Goal: Information Seeking & Learning: Learn about a topic

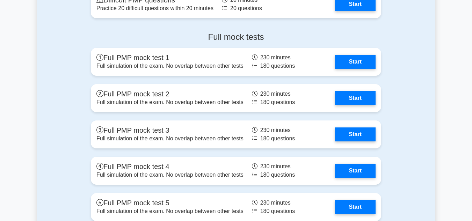
scroll to position [2013, 0]
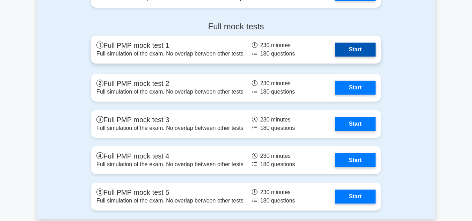
click at [355, 48] on link "Start" at bounding box center [355, 50] width 41 height 14
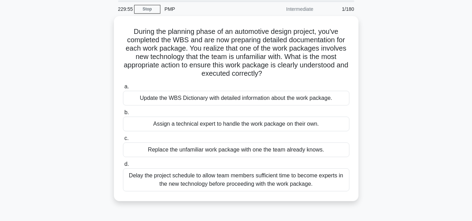
scroll to position [22, 0]
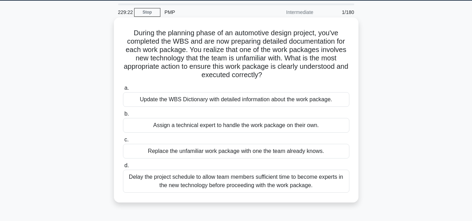
click at [205, 97] on div "Update the WBS Dictionary with detailed information about the work package." at bounding box center [236, 99] width 227 height 15
click at [123, 91] on input "a. Update the WBS Dictionary with detailed information about the work package." at bounding box center [123, 88] width 0 height 5
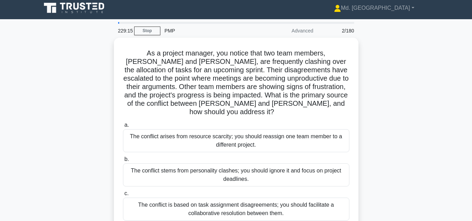
scroll to position [0, 0]
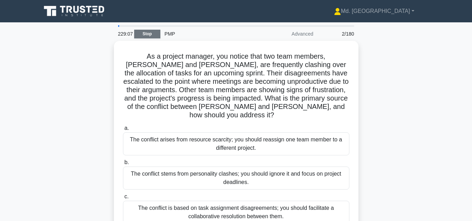
click at [146, 31] on link "Stop" at bounding box center [147, 34] width 26 height 9
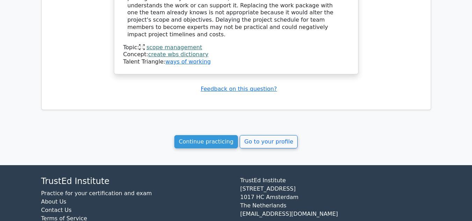
scroll to position [641, 0]
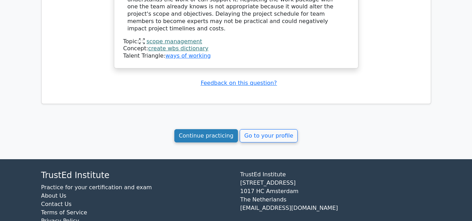
click at [201, 129] on link "Continue practicing" at bounding box center [206, 135] width 64 height 13
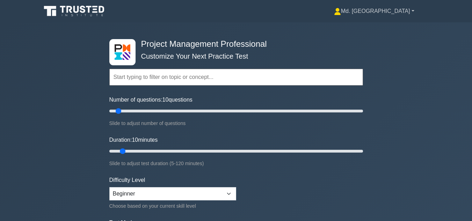
click at [411, 8] on link "Md. [GEOGRAPHIC_DATA]" at bounding box center [374, 11] width 114 height 14
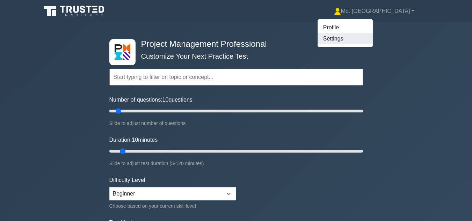
click at [372, 38] on link "Settings" at bounding box center [345, 38] width 55 height 11
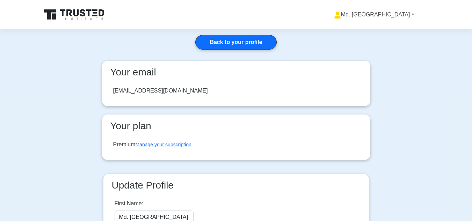
click at [387, 14] on link "Md. [GEOGRAPHIC_DATA]" at bounding box center [374, 15] width 114 height 14
click at [369, 26] on link "Profile" at bounding box center [345, 31] width 55 height 11
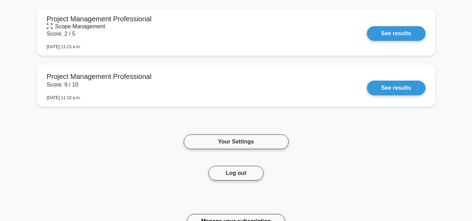
scroll to position [758, 0]
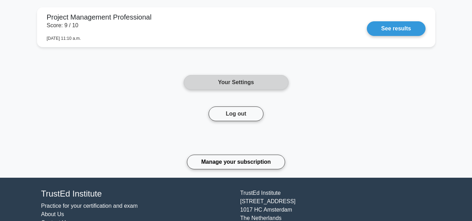
click at [229, 86] on link "Your Settings" at bounding box center [236, 82] width 105 height 15
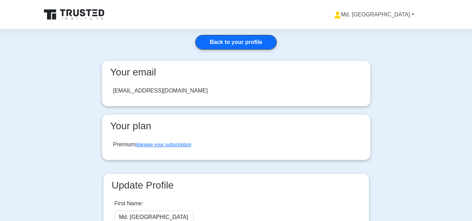
click at [403, 9] on link "Md. [GEOGRAPHIC_DATA]" at bounding box center [374, 15] width 114 height 14
click at [366, 28] on link "Profile" at bounding box center [345, 31] width 55 height 11
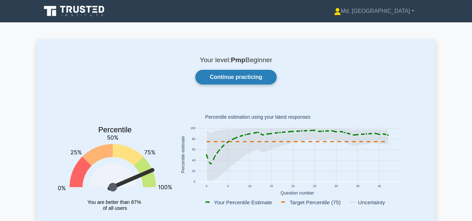
click at [236, 80] on link "Continue practicing" at bounding box center [235, 77] width 81 height 15
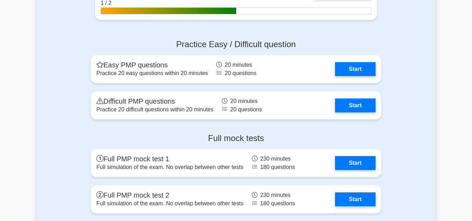
scroll to position [1905, 0]
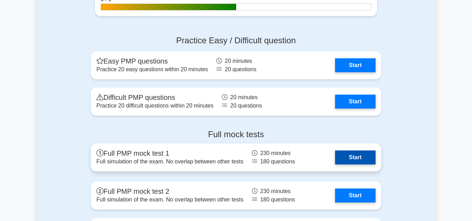
click at [346, 158] on link "Start" at bounding box center [355, 158] width 41 height 14
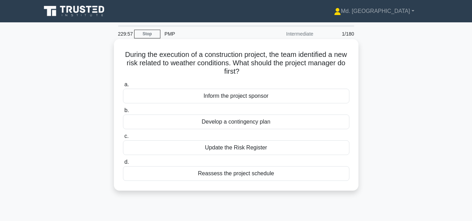
click at [229, 97] on div "Inform the project sponsor" at bounding box center [236, 96] width 227 height 15
click at [123, 87] on input "a. Inform the project sponsor" at bounding box center [123, 85] width 0 height 5
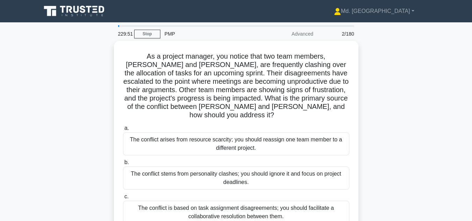
click at [172, 34] on div "PMP" at bounding box center [208, 34] width 96 height 14
drag, startPoint x: 304, startPoint y: 37, endPoint x: 145, endPoint y: 34, distance: 158.4
click at [145, 34] on div "229:50 Stop PMP Advanced 2/180" at bounding box center [236, 34] width 245 height 14
click at [145, 34] on link "Stop" at bounding box center [147, 34] width 26 height 9
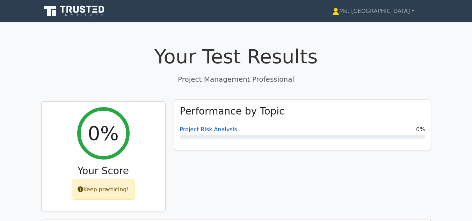
click at [219, 131] on link "Project Risk Analysis" at bounding box center [208, 129] width 57 height 7
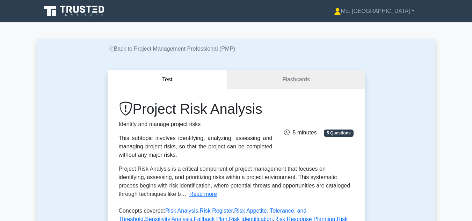
click at [219, 131] on div "Project Risk Analysis Identify and manage project risks This subtopic involves …" at bounding box center [196, 130] width 162 height 59
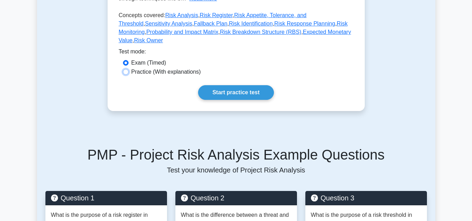
click at [127, 69] on input "Practice (With explanations)" at bounding box center [126, 72] width 6 height 6
radio input "true"
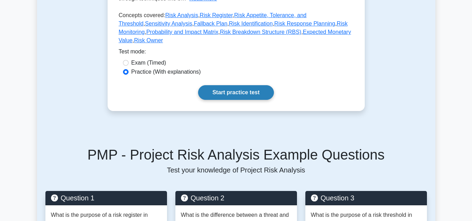
click at [238, 85] on link "Start practice test" at bounding box center [236, 92] width 76 height 15
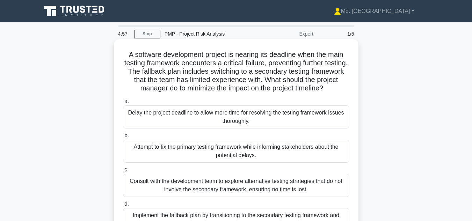
click at [243, 117] on div "Delay the project deadline to allow more time for resolving the testing framewo…" at bounding box center [236, 117] width 227 height 23
click at [123, 104] on input "a. Delay the project deadline to allow more time for resolving the testing fram…" at bounding box center [123, 101] width 0 height 5
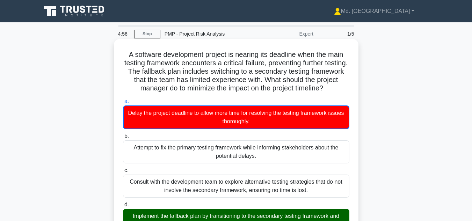
click at [243, 117] on div "Delay the project deadline to allow more time for resolving the testing framewo…" at bounding box center [236, 118] width 227 height 24
click at [123, 104] on input "a. Delay the project deadline to allow more time for resolving the testing fram…" at bounding box center [123, 101] width 0 height 5
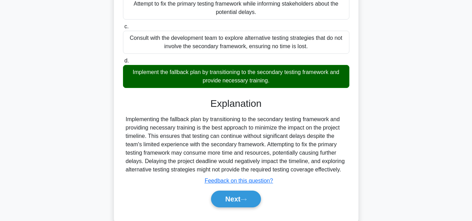
scroll to position [154, 0]
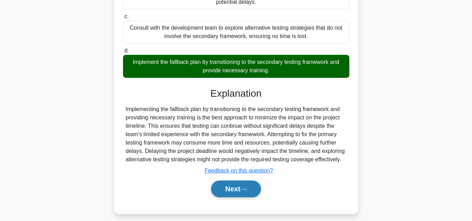
click at [233, 188] on button "Next" at bounding box center [236, 189] width 50 height 17
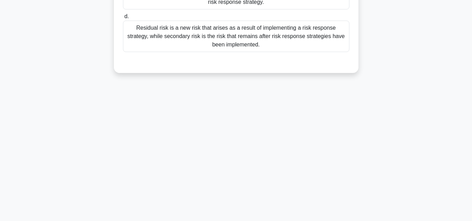
click at [237, 20] on label "d. Residual risk is a new risk that arises as a result of implementing a risk r…" at bounding box center [236, 32] width 227 height 40
click at [123, 19] on input "d. Residual risk is a new risk that arises as a result of implementing a risk r…" at bounding box center [123, 16] width 0 height 5
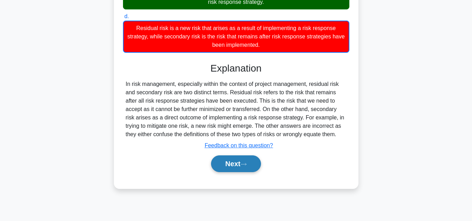
drag, startPoint x: 234, startPoint y: 175, endPoint x: 235, endPoint y: 167, distance: 7.4
click at [235, 167] on div "Next" at bounding box center [236, 164] width 227 height 22
click at [235, 167] on button "Next" at bounding box center [236, 164] width 50 height 17
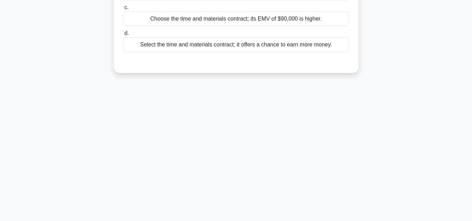
click at [228, 52] on div "Select the time and materials contract; it offers a chance to earn more money." at bounding box center [236, 44] width 227 height 15
click at [123, 36] on input "d. Select the time and materials contract; it offers a chance to earn more mone…" at bounding box center [123, 33] width 0 height 5
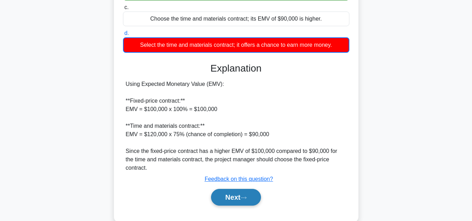
click at [237, 194] on button "Next" at bounding box center [236, 197] width 50 height 17
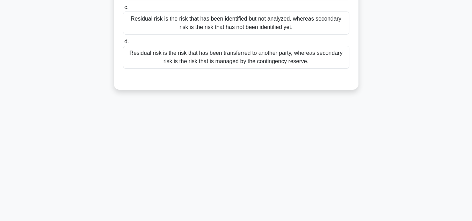
click at [218, 61] on div "Residual risk is the risk that has been transferred to another party, whereas s…" at bounding box center [236, 57] width 227 height 23
click at [123, 44] on input "d. Residual risk is the risk that has been transferred to another party, wherea…" at bounding box center [123, 42] width 0 height 5
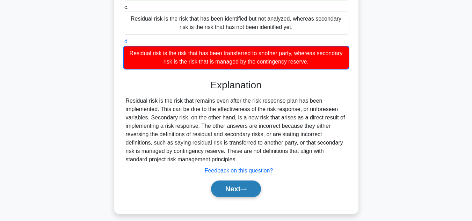
click at [228, 191] on button "Next" at bounding box center [236, 189] width 50 height 17
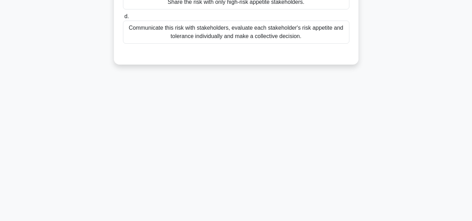
click at [228, 29] on div "Communicate this risk with stakeholders, evaluate each stakeholder's risk appet…" at bounding box center [236, 32] width 227 height 23
click at [123, 19] on input "d. Communicate this risk with stakeholders, evaluate each stakeholder's risk ap…" at bounding box center [123, 16] width 0 height 5
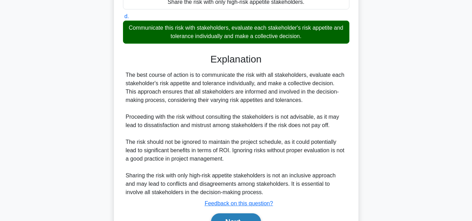
click at [230, 217] on button "Next" at bounding box center [236, 222] width 50 height 17
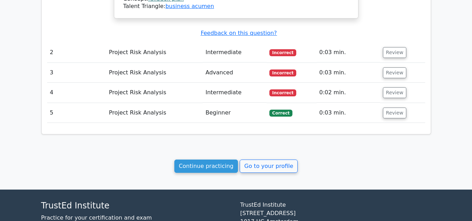
scroll to position [713, 0]
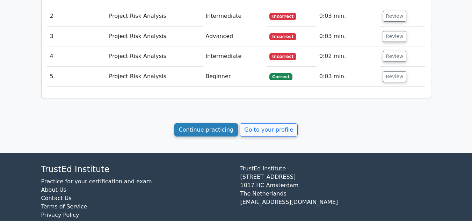
click at [206, 123] on link "Continue practicing" at bounding box center [206, 129] width 64 height 13
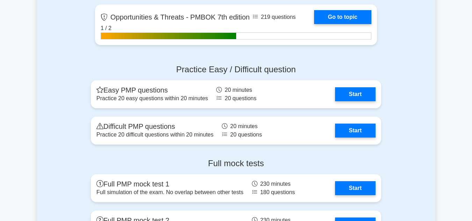
scroll to position [1907, 0]
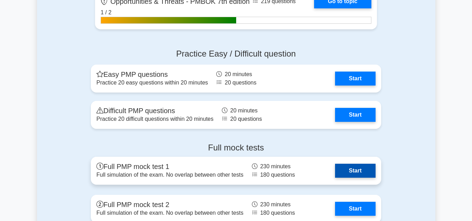
click at [350, 169] on link "Start" at bounding box center [355, 171] width 41 height 14
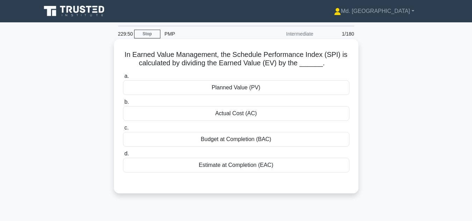
click at [238, 90] on div "Planned Value (PV)" at bounding box center [236, 87] width 227 height 15
click at [123, 79] on input "a. Planned Value (PV)" at bounding box center [123, 76] width 0 height 5
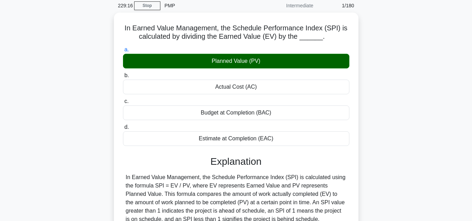
scroll to position [115, 0]
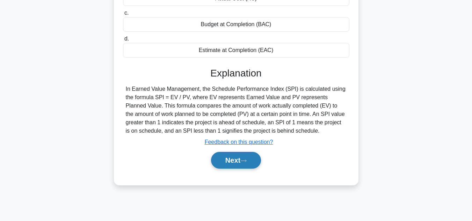
click at [244, 159] on icon at bounding box center [244, 161] width 6 height 4
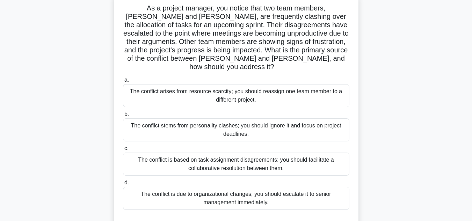
scroll to position [49, 0]
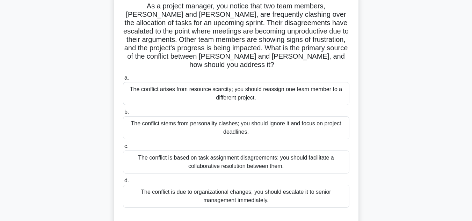
click at [207, 153] on div "The conflict is based on task assignment disagreements; you should facilitate a…" at bounding box center [236, 162] width 227 height 23
click at [123, 149] on input "c. The conflict is based on task assignment disagreements; you should facilitat…" at bounding box center [123, 146] width 0 height 5
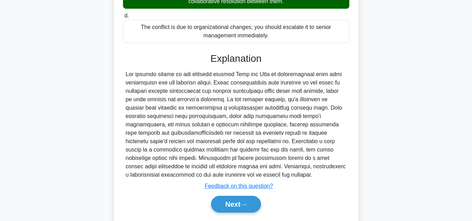
scroll to position [215, 0]
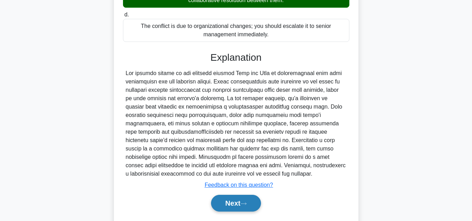
click at [232, 195] on button "Next" at bounding box center [236, 203] width 50 height 17
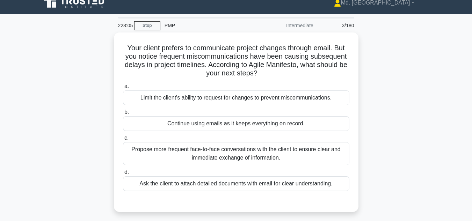
scroll to position [1, 0]
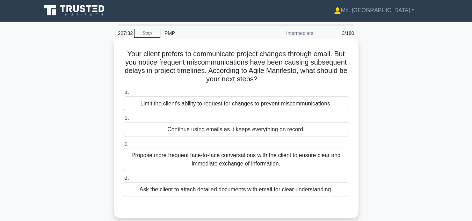
click at [244, 154] on div "Propose more frequent face-to-face conversations with the client to ensure clea…" at bounding box center [236, 159] width 227 height 23
click at [123, 146] on input "c. Propose more frequent face-to-face conversations with the client to ensure c…" at bounding box center [123, 144] width 0 height 5
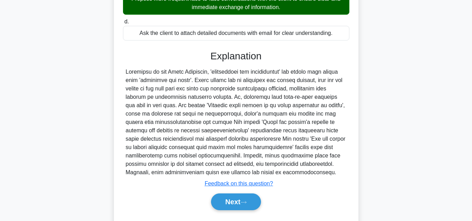
scroll to position [163, 0]
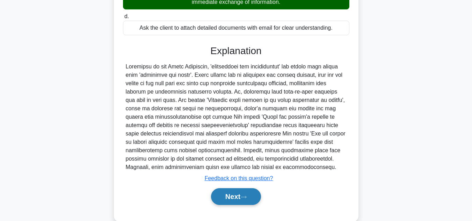
click at [236, 199] on button "Next" at bounding box center [236, 196] width 50 height 17
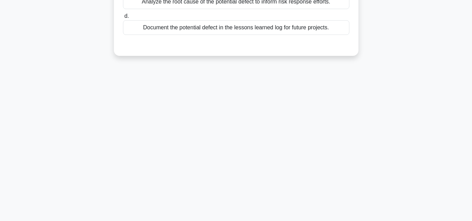
scroll to position [0, 0]
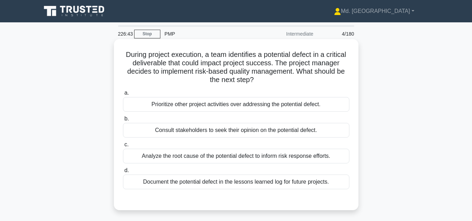
click at [326, 137] on div "Consult stakeholders to seek their opinion on the potential defect." at bounding box center [236, 130] width 227 height 15
click at [123, 121] on input "b. Consult stakeholders to seek their opinion on the potential defect." at bounding box center [123, 119] width 0 height 5
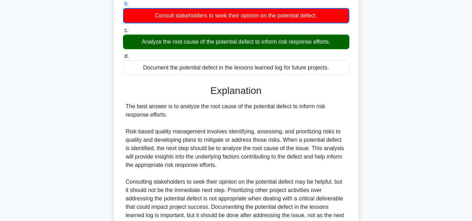
scroll to position [169, 0]
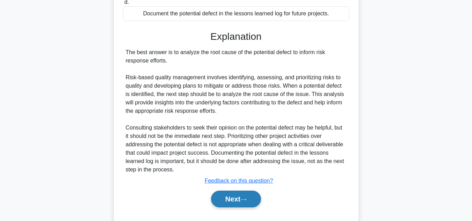
click at [235, 200] on button "Next" at bounding box center [236, 199] width 50 height 17
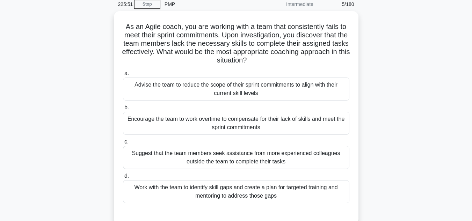
scroll to position [30, 0]
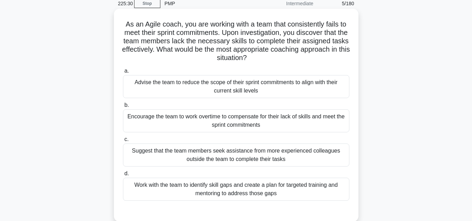
click at [233, 185] on div "Work with the team to identify skill gaps and create a plan for targeted traini…" at bounding box center [236, 189] width 227 height 23
click at [123, 176] on input "d. Work with the team to identify skill gaps and create a plan for targeted tra…" at bounding box center [123, 174] width 0 height 5
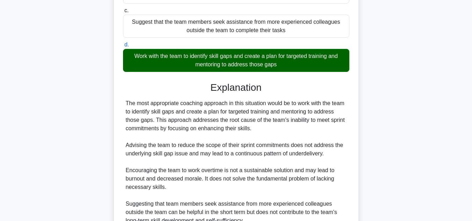
scroll to position [227, 0]
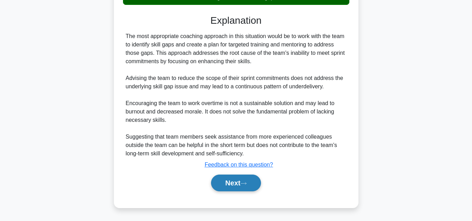
click at [228, 185] on button "Next" at bounding box center [236, 183] width 50 height 17
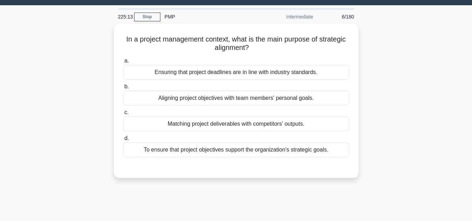
scroll to position [14, 0]
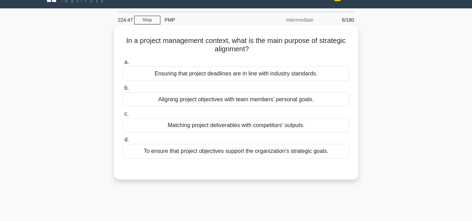
click at [229, 154] on div "To ensure that project objectives support the organization's strategic goals." at bounding box center [236, 151] width 227 height 15
click at [123, 142] on input "d. To ensure that project objectives support the organization's strategic goals." at bounding box center [123, 140] width 0 height 5
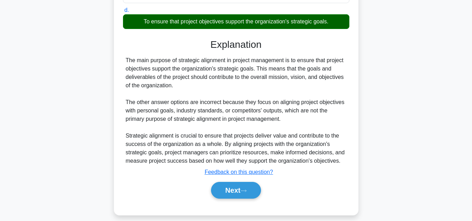
scroll to position [152, 0]
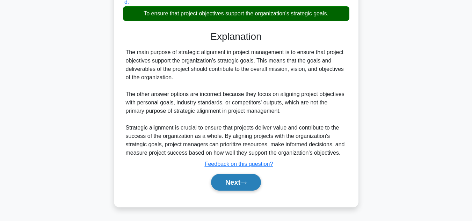
click at [228, 180] on button "Next" at bounding box center [236, 182] width 50 height 17
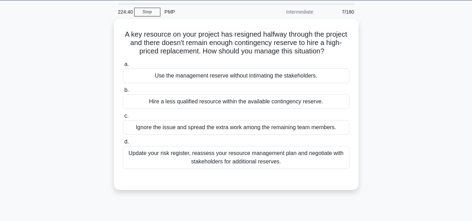
scroll to position [20, 0]
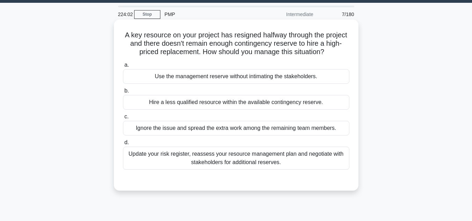
click at [218, 162] on div "Update your risk register, reassess your resource management plan and negotiate…" at bounding box center [236, 158] width 227 height 23
click at [123, 145] on input "d. Update your risk register, reassess your resource management plan and negoti…" at bounding box center [123, 143] width 0 height 5
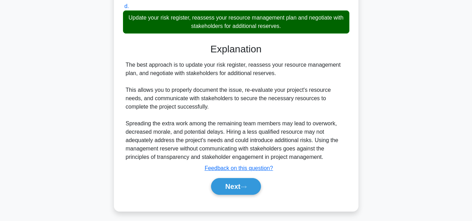
scroll to position [159, 0]
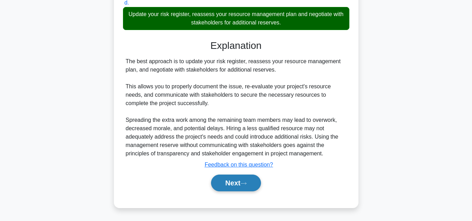
click at [235, 187] on button "Next" at bounding box center [236, 183] width 50 height 17
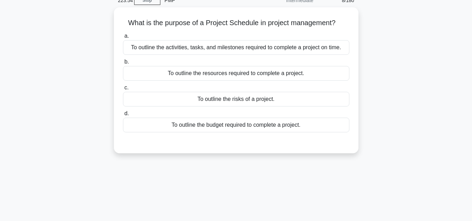
scroll to position [0, 0]
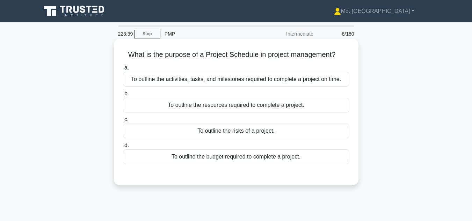
click at [269, 80] on div "To outline the activities, tasks, and milestones required to complete a project…" at bounding box center [236, 79] width 227 height 15
click at [123, 70] on input "a. To outline the activities, tasks, and milestones required to complete a proj…" at bounding box center [123, 68] width 0 height 5
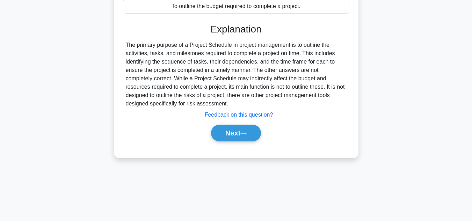
scroll to position [156, 0]
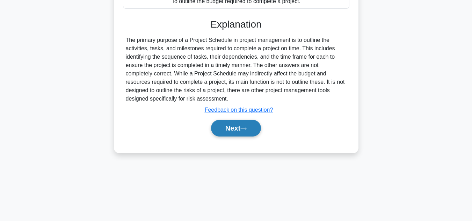
click at [237, 126] on button "Next" at bounding box center [236, 128] width 50 height 17
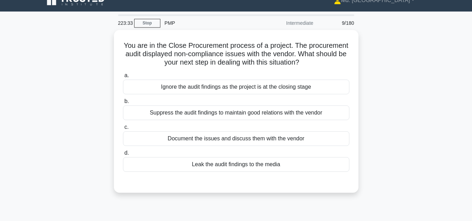
scroll to position [9, 0]
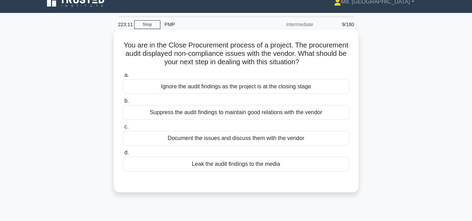
click at [308, 137] on div "Document the issues and discuss them with the vendor" at bounding box center [236, 138] width 227 height 15
click at [123, 129] on input "c. Document the issues and discuss them with the vendor" at bounding box center [123, 127] width 0 height 5
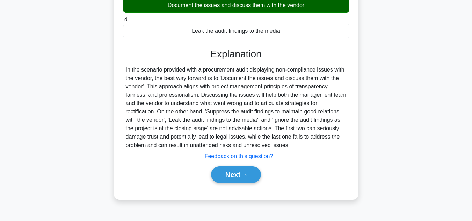
scroll to position [145, 0]
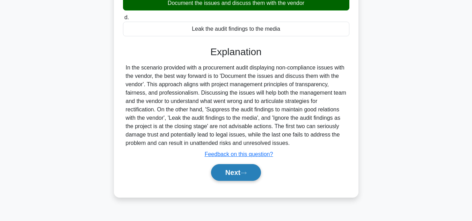
click at [230, 173] on button "Next" at bounding box center [236, 172] width 50 height 17
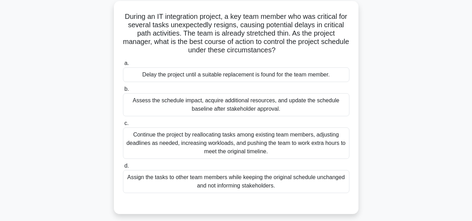
scroll to position [38, 0]
click at [197, 100] on div "Assess the schedule impact, acquire additional resources, and update the schedu…" at bounding box center [236, 104] width 227 height 23
click at [123, 91] on input "b. Assess the schedule impact, acquire additional resources, and update the sch…" at bounding box center [123, 89] width 0 height 5
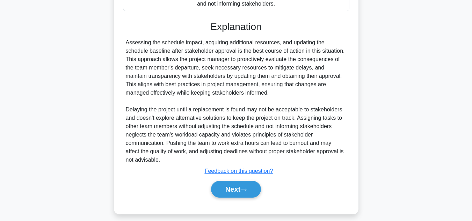
scroll to position [227, 0]
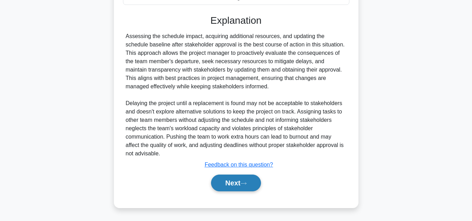
click at [227, 186] on button "Next" at bounding box center [236, 183] width 50 height 17
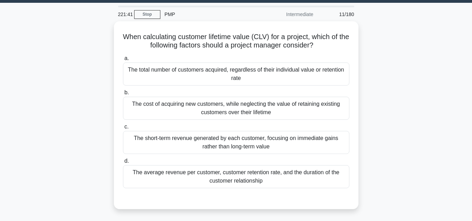
scroll to position [19, 0]
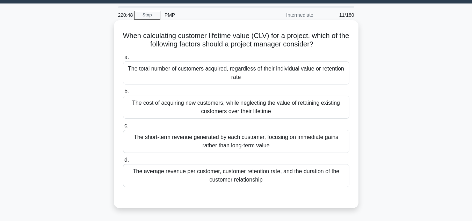
click at [235, 178] on div "The average revenue per customer, customer retention rate, and the duration of …" at bounding box center [236, 175] width 227 height 23
click at [123, 163] on input "d. The average revenue per customer, customer retention rate, and the duration …" at bounding box center [123, 160] width 0 height 5
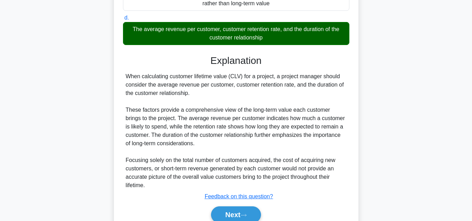
scroll to position [182, 0]
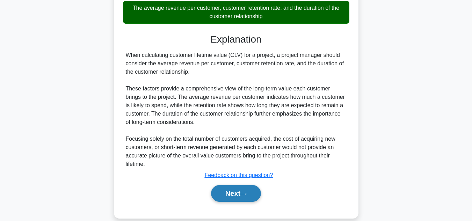
click at [232, 198] on button "Next" at bounding box center [236, 193] width 50 height 17
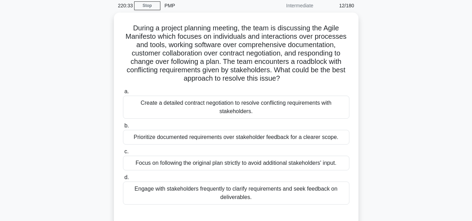
scroll to position [27, 0]
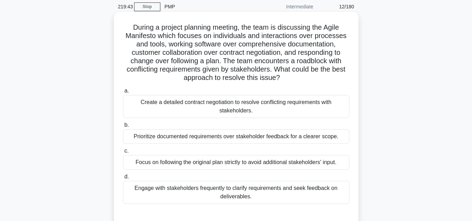
click at [258, 186] on div "Engage with stakeholders frequently to clarify requirements and seek feedback o…" at bounding box center [236, 192] width 227 height 23
click at [123, 179] on input "d. Engage with stakeholders frequently to clarify requirements and seek feedbac…" at bounding box center [123, 177] width 0 height 5
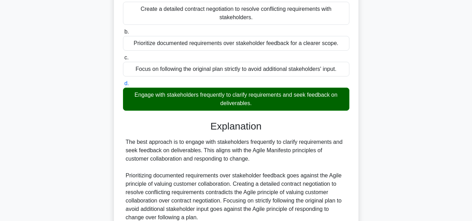
scroll to position [185, 0]
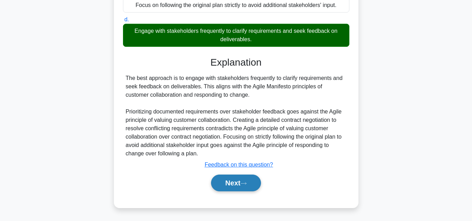
click at [254, 177] on button "Next" at bounding box center [236, 183] width 50 height 17
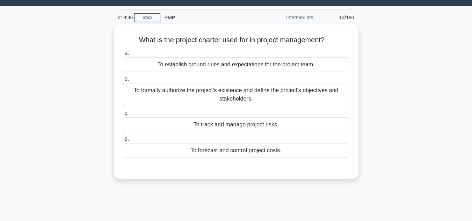
scroll to position [16, 0]
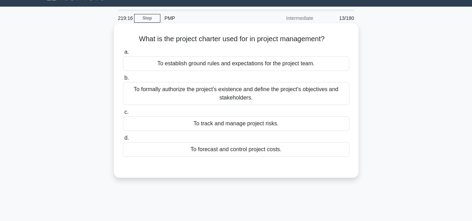
click at [170, 92] on div "To formally authorize the project's existence and define the project's objectiv…" at bounding box center [236, 93] width 227 height 23
click at [123, 80] on input "b. To formally authorize the project's existence and define the project's objec…" at bounding box center [123, 78] width 0 height 5
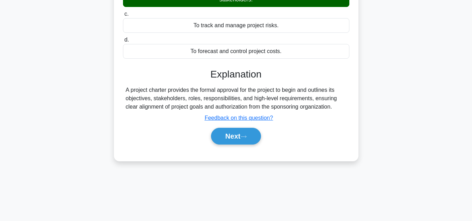
scroll to position [137, 0]
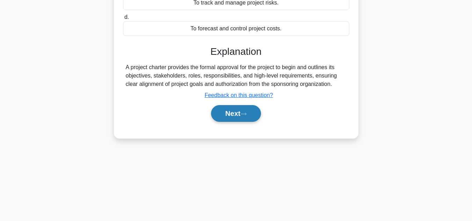
click at [225, 112] on button "Next" at bounding box center [236, 113] width 50 height 17
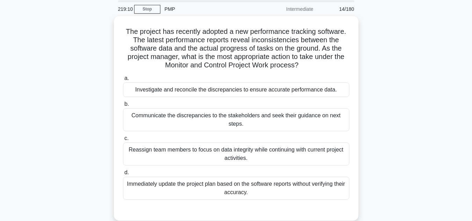
scroll to position [31, 0]
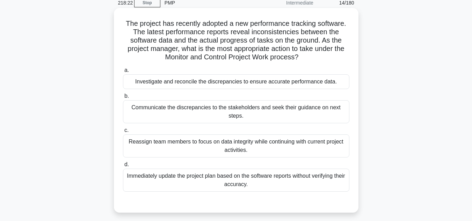
click at [201, 85] on div "Investigate and reconcile the discrepancies to ensure accurate performance data." at bounding box center [236, 81] width 227 height 15
click at [123, 73] on input "a. Investigate and reconcile the discrepancies to ensure accurate performance d…" at bounding box center [123, 70] width 0 height 5
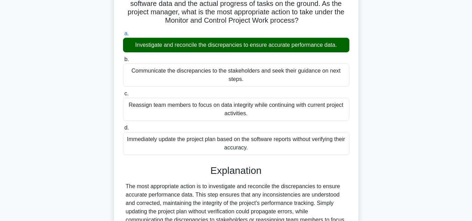
scroll to position [156, 0]
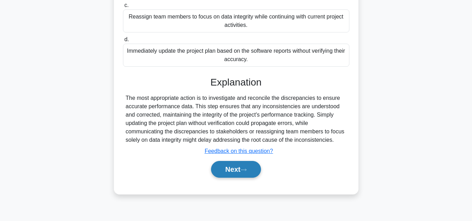
click at [224, 173] on button "Next" at bounding box center [236, 169] width 50 height 17
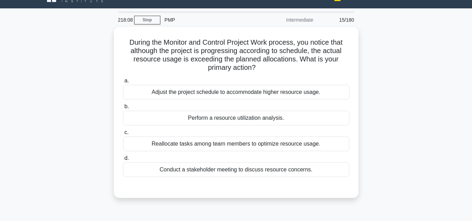
scroll to position [12, 0]
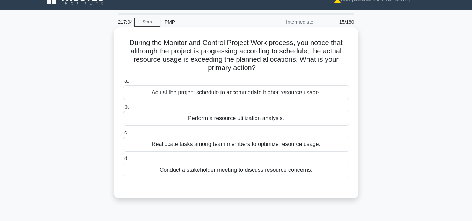
click at [245, 117] on div "Perform a resource utilization analysis." at bounding box center [236, 118] width 227 height 15
click at [123, 109] on input "b. Perform a resource utilization analysis." at bounding box center [123, 107] width 0 height 5
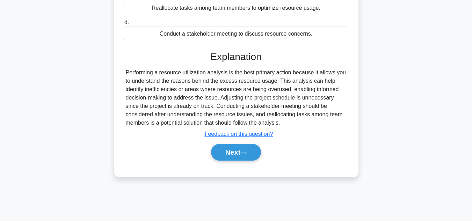
scroll to position [152, 0]
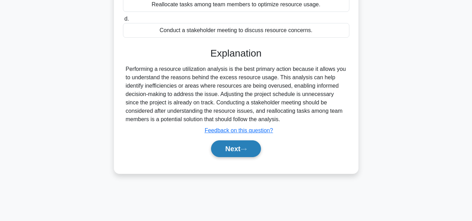
click at [230, 146] on button "Next" at bounding box center [236, 149] width 50 height 17
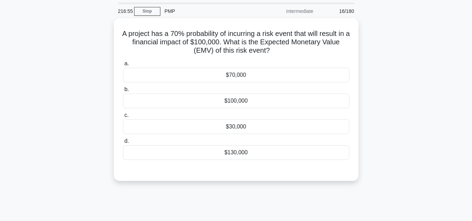
scroll to position [22, 0]
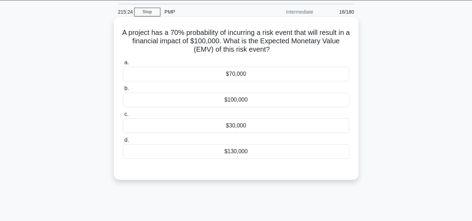
click at [227, 73] on div "$70,000" at bounding box center [236, 74] width 227 height 15
click at [123, 65] on input "a. $70,000" at bounding box center [123, 62] width 0 height 5
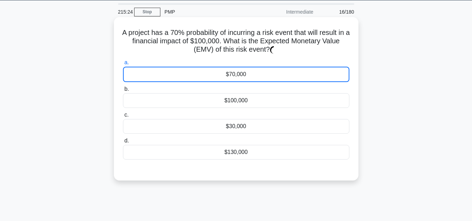
click at [227, 73] on div "$70,000" at bounding box center [236, 74] width 227 height 15
click at [123, 65] on input "a. $70,000" at bounding box center [123, 62] width 0 height 5
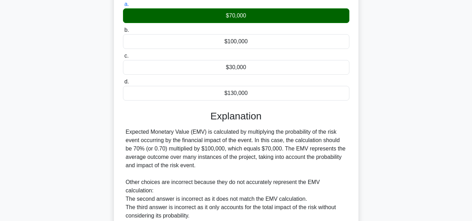
scroll to position [160, 0]
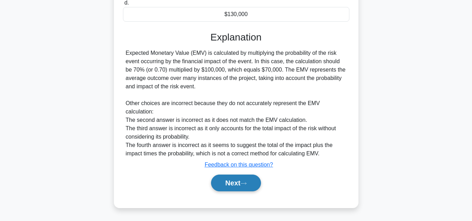
click at [235, 180] on button "Next" at bounding box center [236, 183] width 50 height 17
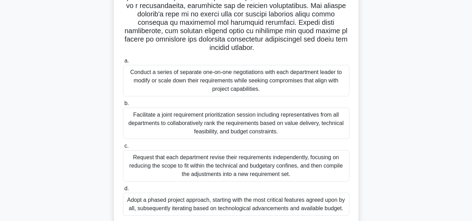
scroll to position [134, 0]
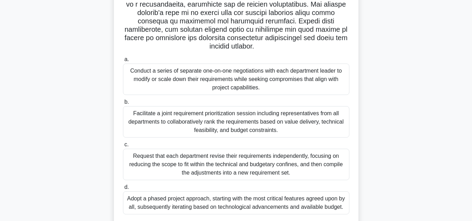
click at [201, 127] on div "Facilitate a joint requirement prioritization session including representatives…" at bounding box center [236, 121] width 227 height 31
click at [123, 105] on input "b. Facilitate a joint requirement prioritization session including representati…" at bounding box center [123, 102] width 0 height 5
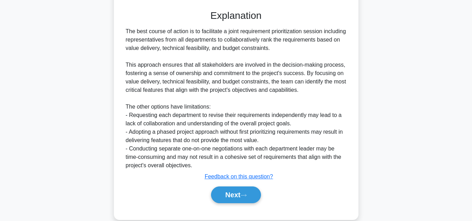
scroll to position [361, 0]
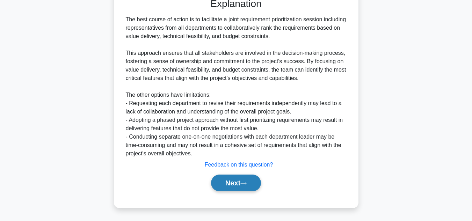
click at [231, 181] on button "Next" at bounding box center [236, 183] width 50 height 17
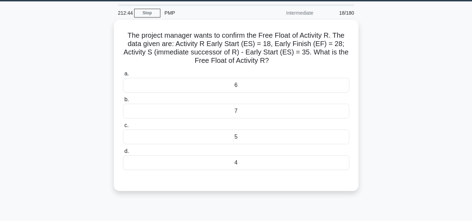
scroll to position [20, 0]
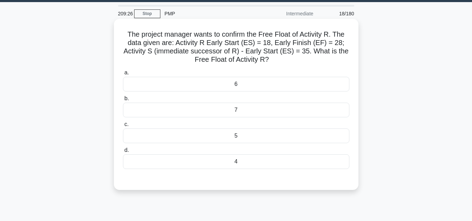
click at [238, 116] on div "7" at bounding box center [236, 110] width 227 height 15
click at [123, 101] on input "b. 7" at bounding box center [123, 98] width 0 height 5
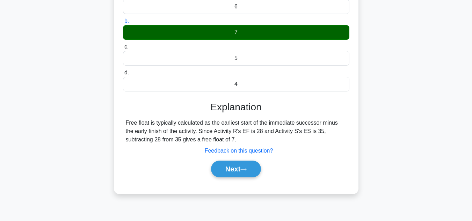
scroll to position [114, 0]
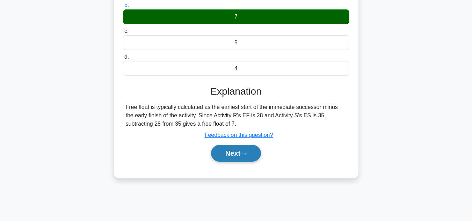
click at [233, 152] on button "Next" at bounding box center [236, 153] width 50 height 17
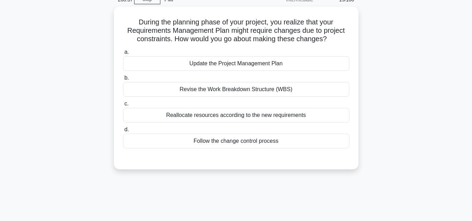
scroll to position [6, 0]
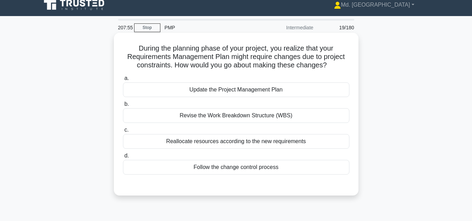
click at [259, 170] on div "Follow the change control process" at bounding box center [236, 167] width 227 height 15
click at [123, 158] on input "d. Follow the change control process" at bounding box center [123, 156] width 0 height 5
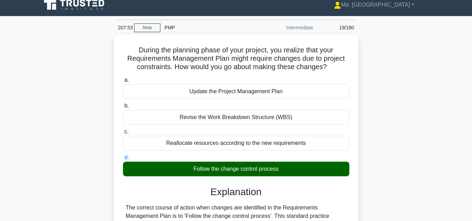
scroll to position [156, 0]
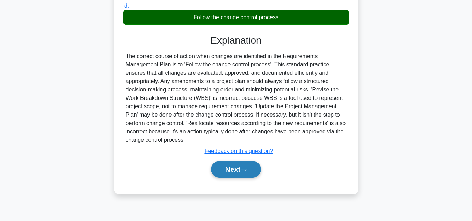
click at [227, 173] on button "Next" at bounding box center [236, 169] width 50 height 17
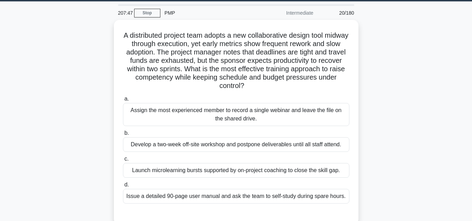
scroll to position [22, 0]
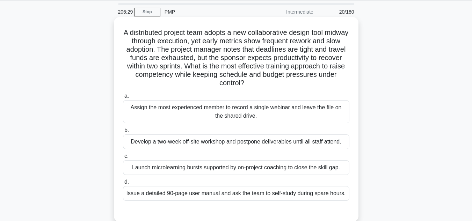
click at [260, 168] on div "Launch microlearning bursts supported by on-project coaching to close the skill…" at bounding box center [236, 167] width 227 height 15
click at [123, 159] on input "c. Launch microlearning bursts supported by on-project coaching to close the sk…" at bounding box center [123, 156] width 0 height 5
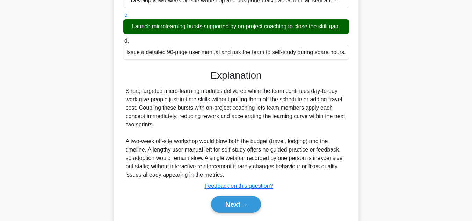
scroll to position [185, 0]
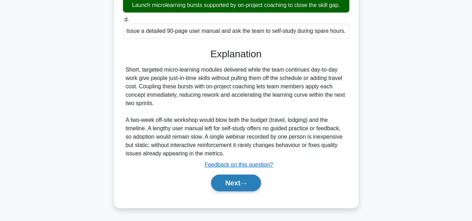
click at [231, 188] on button "Next" at bounding box center [236, 183] width 50 height 17
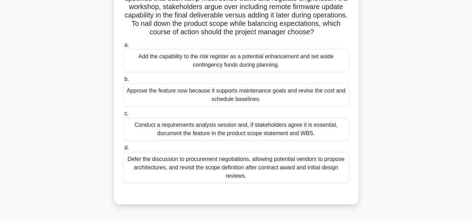
scroll to position [66, 0]
click at [464, 83] on main "206:16 Stop PMP Intermediate 21/180 During planning of a smart-lighting project…" at bounding box center [236, 134] width 472 height 355
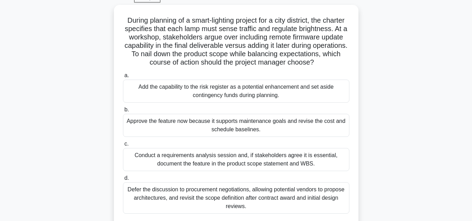
scroll to position [37, 0]
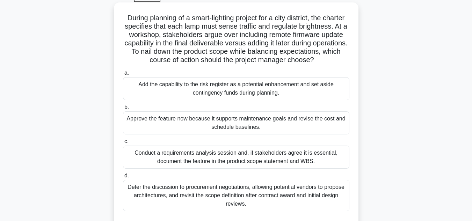
click at [294, 164] on div "Conduct a requirements analysis session and, if stakeholders agree it is essent…" at bounding box center [236, 157] width 227 height 23
click at [123, 144] on input "c. Conduct a requirements analysis session and, if stakeholders agree it is ess…" at bounding box center [123, 141] width 0 height 5
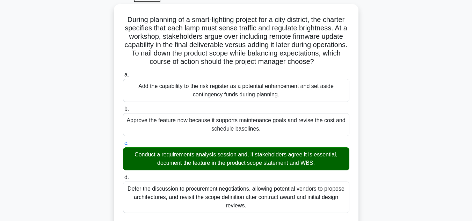
scroll to position [230, 0]
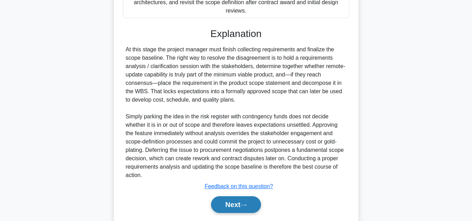
click at [239, 212] on button "Next" at bounding box center [236, 204] width 50 height 17
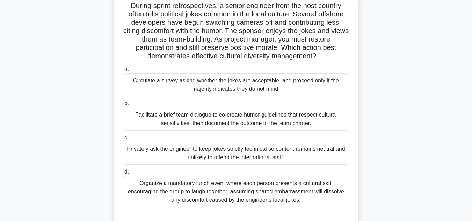
scroll to position [49, 0]
click at [309, 114] on div "Facilitate a brief team dialogue to co-create humor guidelines that respect cul…" at bounding box center [236, 118] width 227 height 23
click at [123, 106] on input "b. Facilitate a brief team dialogue to co-create humor guidelines that respect …" at bounding box center [123, 103] width 0 height 5
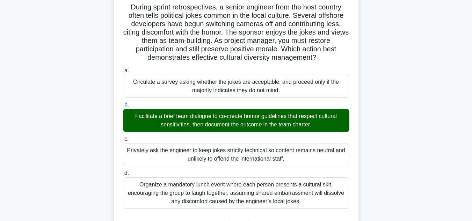
scroll to position [235, 0]
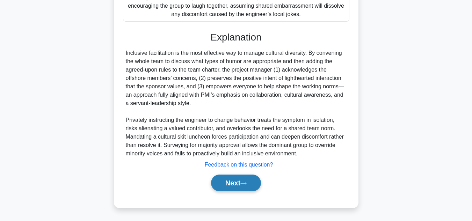
click at [226, 181] on button "Next" at bounding box center [236, 183] width 50 height 17
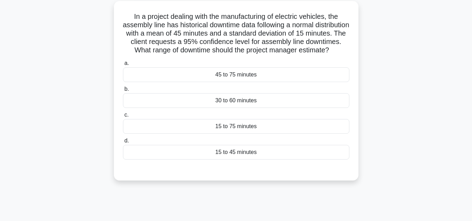
scroll to position [38, 0]
click at [239, 134] on div "15 to 75 minutes" at bounding box center [236, 126] width 227 height 15
click at [123, 117] on input "c. 15 to 75 minutes" at bounding box center [123, 115] width 0 height 5
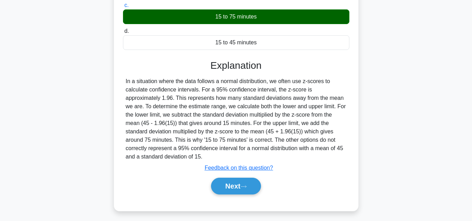
scroll to position [150, 0]
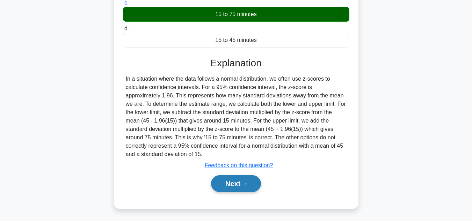
click at [229, 192] on button "Next" at bounding box center [236, 184] width 50 height 17
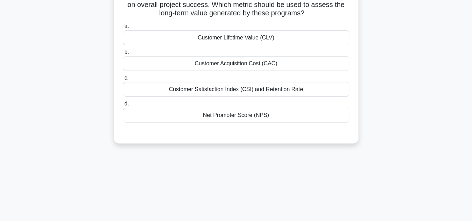
scroll to position [42, 0]
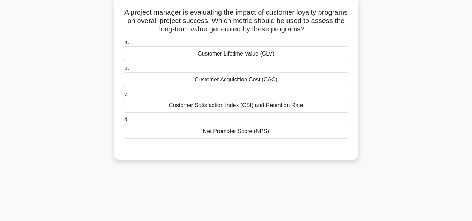
click at [192, 103] on div "Customer Satisfaction Index (CSI) and Retention Rate" at bounding box center [236, 105] width 227 height 15
click at [123, 96] on input "c. Customer Satisfaction Index (CSI) and Retention Rate" at bounding box center [123, 94] width 0 height 5
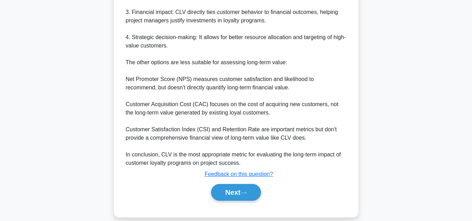
scroll to position [295, 0]
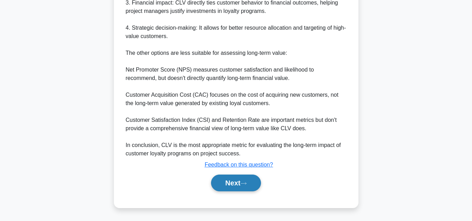
click at [236, 182] on button "Next" at bounding box center [236, 183] width 50 height 17
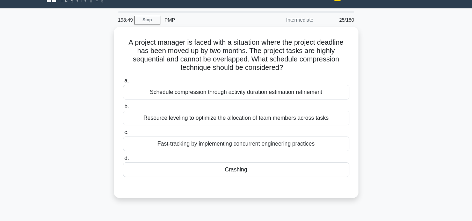
scroll to position [13, 0]
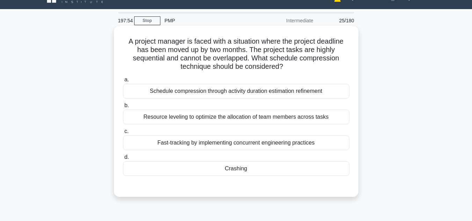
click at [234, 167] on div "Crashing" at bounding box center [236, 169] width 227 height 15
click at [123, 160] on input "d. Crashing" at bounding box center [123, 157] width 0 height 5
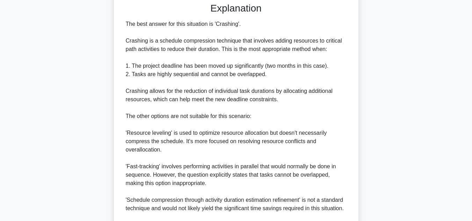
scroll to position [277, 0]
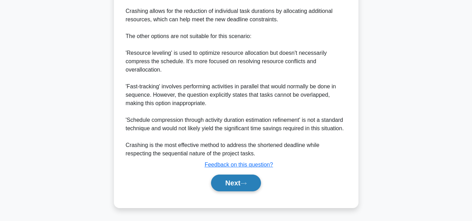
click at [240, 183] on button "Next" at bounding box center [236, 183] width 50 height 17
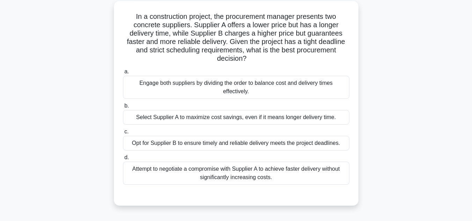
scroll to position [25, 0]
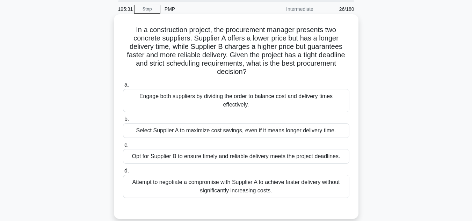
drag, startPoint x: 272, startPoint y: 192, endPoint x: 129, endPoint y: 182, distance: 142.6
click at [129, 182] on div "Attempt to negotiate a compromise with Supplier A to achieve faster delivery wi…" at bounding box center [236, 186] width 227 height 23
click at [137, 195] on div "Attempt to negotiate a compromise with Supplier A to achieve faster delivery wi…" at bounding box center [236, 186] width 227 height 23
click at [123, 173] on input "d. Attempt to negotiate a compromise with Supplier A to achieve faster delivery…" at bounding box center [123, 171] width 0 height 5
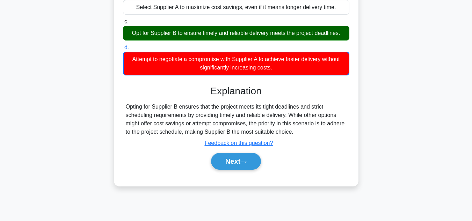
scroll to position [156, 0]
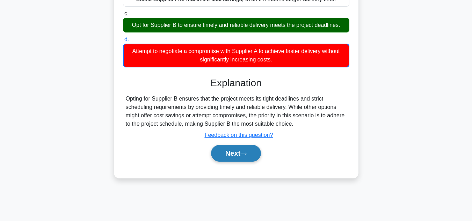
click at [232, 153] on button "Next" at bounding box center [236, 153] width 50 height 17
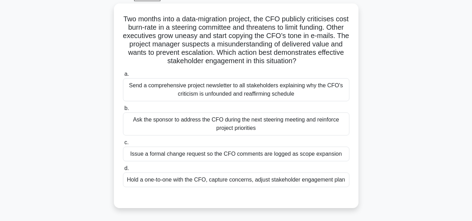
scroll to position [37, 0]
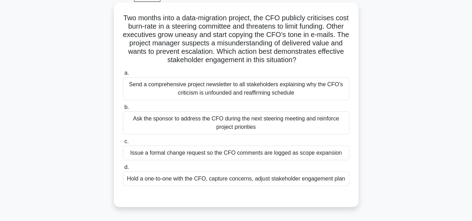
click at [266, 183] on div "Hold a one-to-one with the CFO, capture concerns, adjust stakeholder engagement…" at bounding box center [236, 179] width 227 height 15
click at [123, 170] on input "d. Hold a one-to-one with the CFO, capture concerns, adjust stakeholder engagem…" at bounding box center [123, 167] width 0 height 5
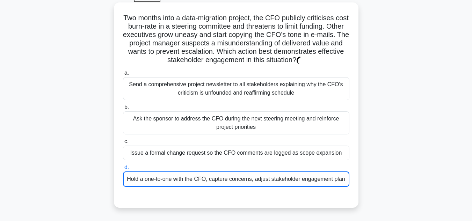
click at [266, 183] on div "Hold a one-to-one with the CFO, capture concerns, adjust stakeholder engagement…" at bounding box center [236, 179] width 227 height 15
click at [123, 170] on input "d. Hold a one-to-one with the CFO, capture concerns, adjust stakeholder engagem…" at bounding box center [123, 167] width 0 height 5
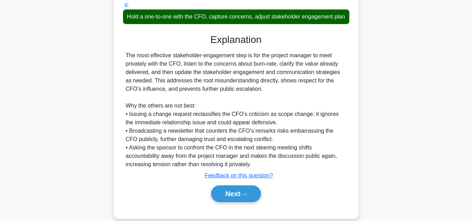
scroll to position [205, 0]
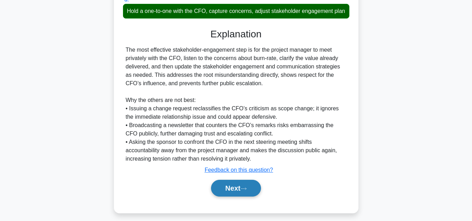
click at [231, 196] on button "Next" at bounding box center [236, 188] width 50 height 17
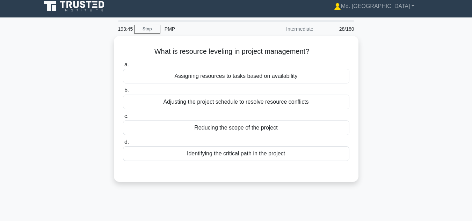
scroll to position [10, 0]
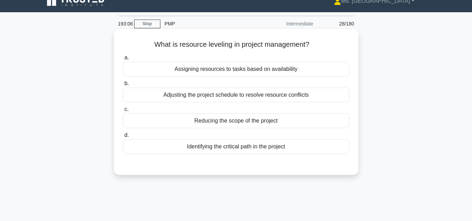
click at [208, 71] on div "Assigning resources to tasks based on availability" at bounding box center [236, 69] width 227 height 15
click at [123, 60] on input "a. Assigning resources to tasks based on availability" at bounding box center [123, 58] width 0 height 5
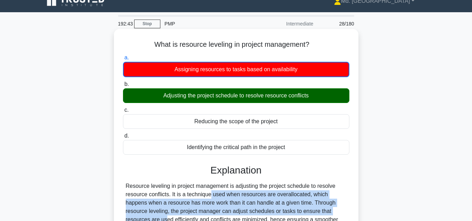
drag, startPoint x: 171, startPoint y: 193, endPoint x: 337, endPoint y: 212, distance: 166.7
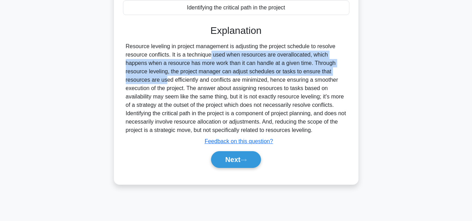
scroll to position [156, 0]
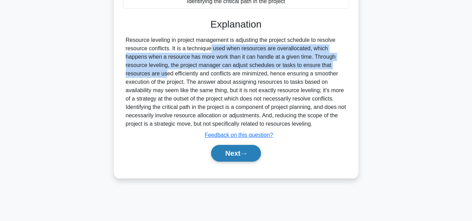
click at [241, 152] on button "Next" at bounding box center [236, 153] width 50 height 17
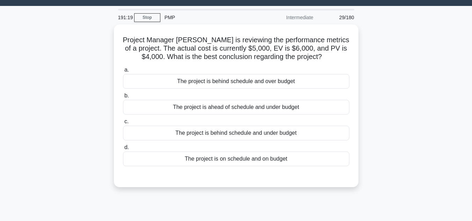
scroll to position [15, 0]
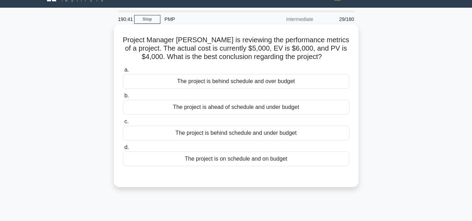
click at [258, 110] on div "The project is ahead of schedule and under budget" at bounding box center [236, 107] width 227 height 15
click at [123, 98] on input "b. The project is ahead of schedule and under budget" at bounding box center [123, 96] width 0 height 5
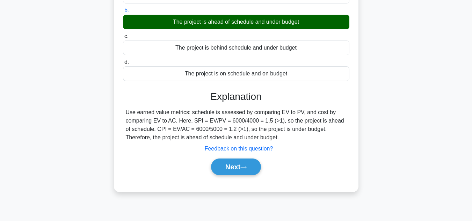
scroll to position [102, 0]
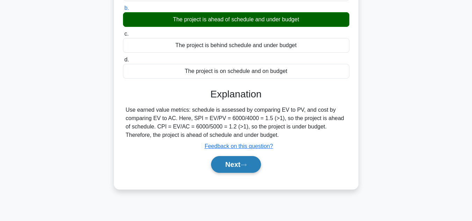
click at [233, 169] on button "Next" at bounding box center [236, 164] width 50 height 17
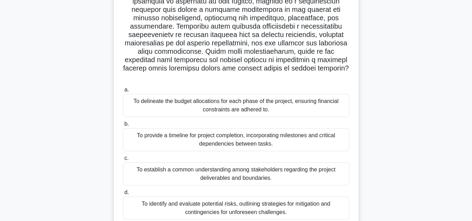
scroll to position [106, 0]
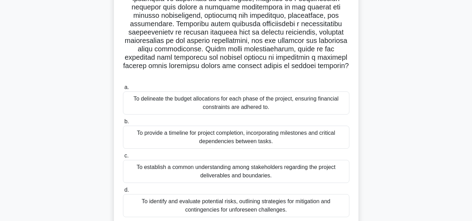
click at [259, 167] on div "To establish a common understanding among stakeholders regarding the project de…" at bounding box center [236, 171] width 227 height 23
click at [123, 158] on input "c. To establish a common understanding among stakeholders regarding the project…" at bounding box center [123, 156] width 0 height 5
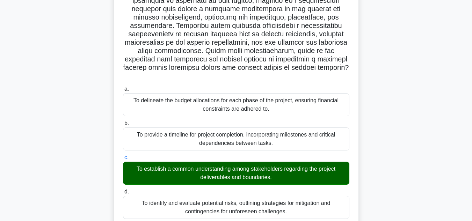
scroll to position [210, 0]
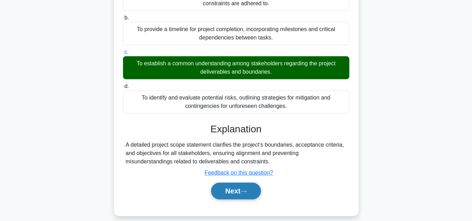
click at [231, 183] on button "Next" at bounding box center [236, 191] width 50 height 17
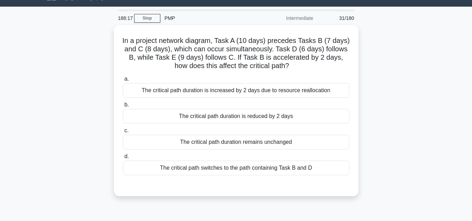
scroll to position [18, 0]
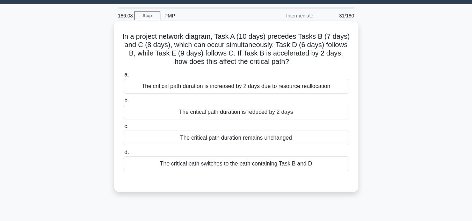
click at [233, 86] on div "The critical path duration is increased by 2 days due to resource reallocation" at bounding box center [236, 86] width 227 height 15
click at [123, 77] on input "a. The critical path duration is increased by 2 days due to resource reallocati…" at bounding box center [123, 75] width 0 height 5
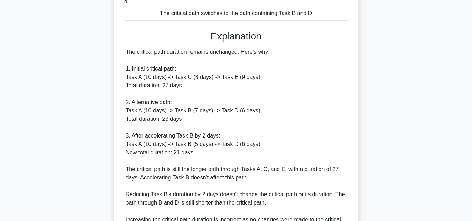
scroll to position [270, 0]
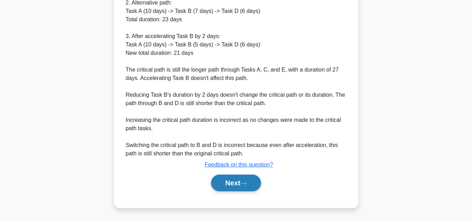
click at [238, 181] on button "Next" at bounding box center [236, 183] width 50 height 17
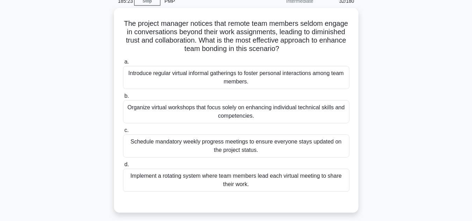
scroll to position [34, 0]
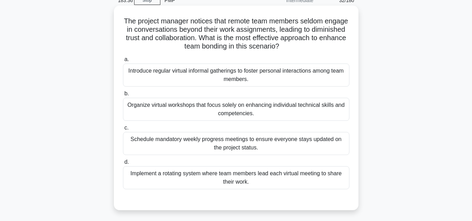
click at [253, 80] on div "Introduce regular virtual informal gatherings to foster personal interactions a…" at bounding box center [236, 75] width 227 height 23
click at [123, 62] on input "a. Introduce regular virtual informal gatherings to foster personal interaction…" at bounding box center [123, 59] width 0 height 5
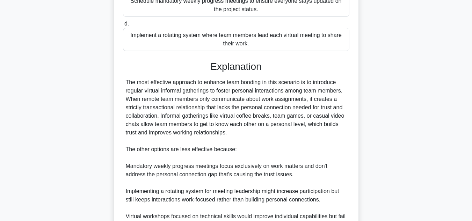
scroll to position [252, 0]
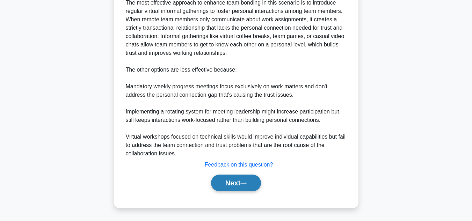
click at [229, 185] on button "Next" at bounding box center [236, 183] width 50 height 17
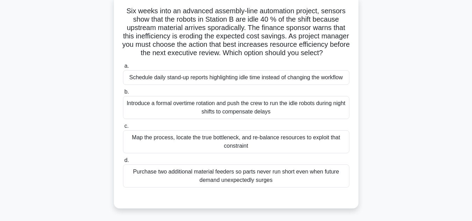
scroll to position [44, 0]
click at [247, 146] on div "Map the process, locate the true bottleneck, and re-balance resources to exploi…" at bounding box center [236, 141] width 227 height 23
click at [123, 128] on input "c. Map the process, locate the true bottleneck, and re-balance resources to exp…" at bounding box center [123, 125] width 0 height 5
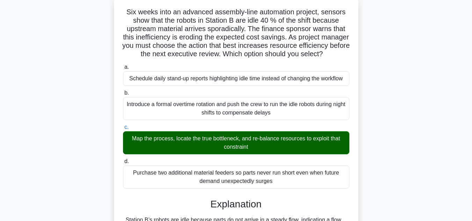
scroll to position [235, 0]
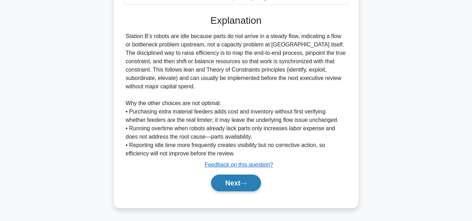
click at [223, 181] on button "Next" at bounding box center [236, 183] width 50 height 17
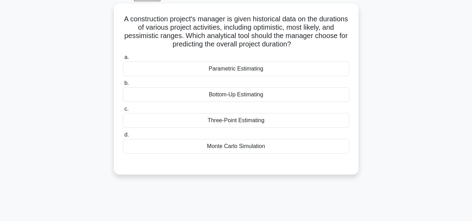
scroll to position [38, 0]
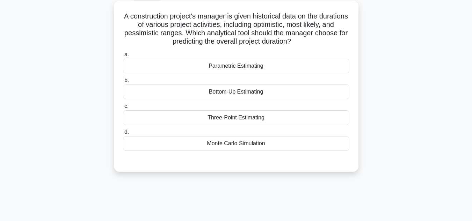
click at [222, 119] on div "Three-Point Estimating" at bounding box center [236, 117] width 227 height 15
click at [123, 109] on input "c. Three-Point Estimating" at bounding box center [123, 106] width 0 height 5
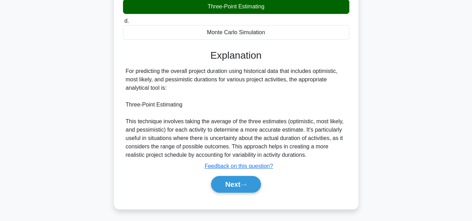
scroll to position [156, 0]
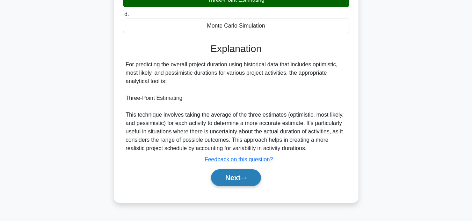
click at [228, 177] on button "Next" at bounding box center [236, 178] width 50 height 17
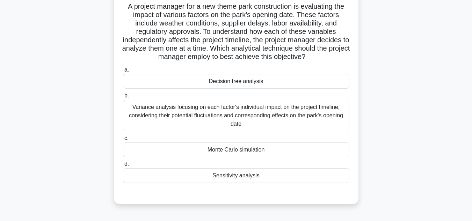
scroll to position [51, 0]
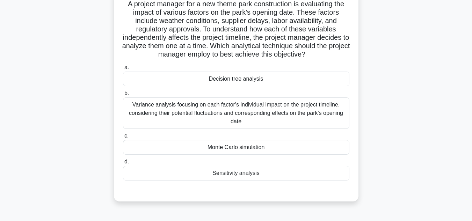
click at [265, 121] on div "Variance analysis focusing on each factor's individual impact on the project ti…" at bounding box center [236, 113] width 227 height 31
click at [123, 96] on input "b. Variance analysis focusing on each factor's individual impact on the project…" at bounding box center [123, 93] width 0 height 5
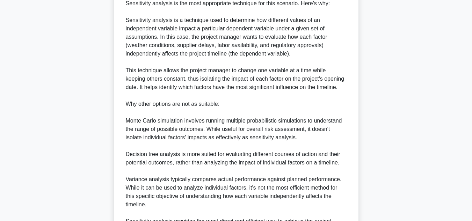
scroll to position [340, 0]
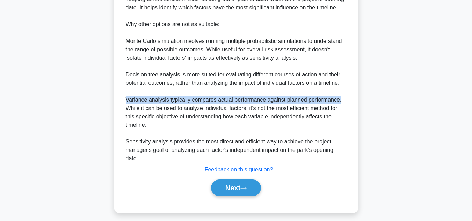
drag, startPoint x: 127, startPoint y: 101, endPoint x: 344, endPoint y: 104, distance: 216.8
click at [344, 104] on div "Sensitivity analysis is the most appropriate technique for this scenario. Here'…" at bounding box center [236, 41] width 221 height 243
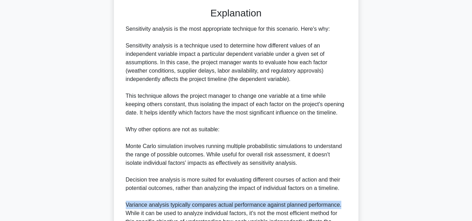
scroll to position [345, 0]
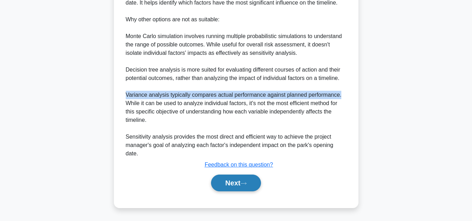
click at [235, 183] on button "Next" at bounding box center [236, 183] width 50 height 17
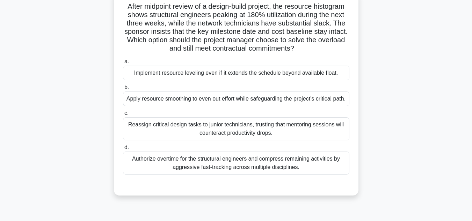
scroll to position [51, 0]
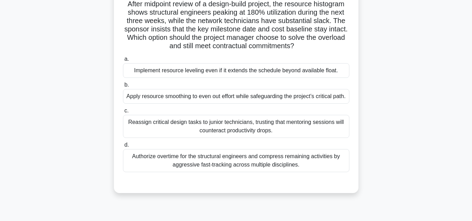
click at [200, 98] on div "Apply resource smoothing to even out effort while safeguarding the project’s cr…" at bounding box center [236, 96] width 227 height 15
click at [123, 87] on input "b. Apply resource smoothing to even out effort while safeguarding the project’s…" at bounding box center [123, 85] width 0 height 5
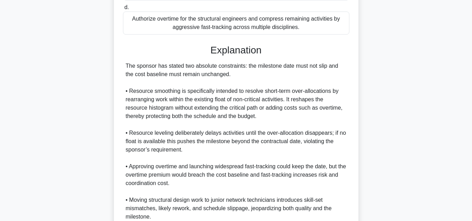
scroll to position [189, 0]
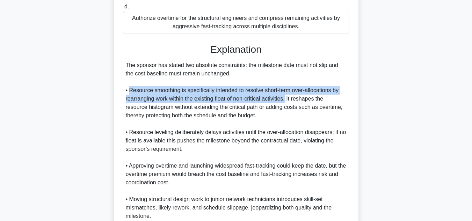
drag, startPoint x: 287, startPoint y: 107, endPoint x: 130, endPoint y: 103, distance: 157.4
click at [130, 103] on div "The sponsor has stated two absolute constraints: the milestone date must not sl…" at bounding box center [236, 153] width 221 height 185
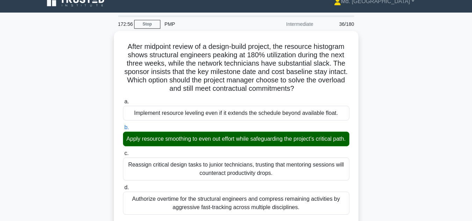
scroll to position [0, 0]
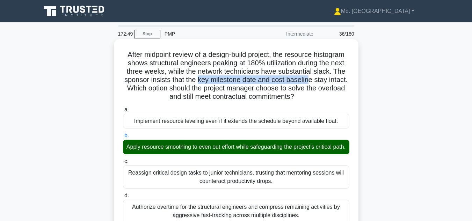
drag, startPoint x: 311, startPoint y: 80, endPoint x: 198, endPoint y: 81, distance: 112.9
click at [198, 81] on h5 "After midpoint review of a design-build project, the resource histogram shows s…" at bounding box center [236, 75] width 228 height 51
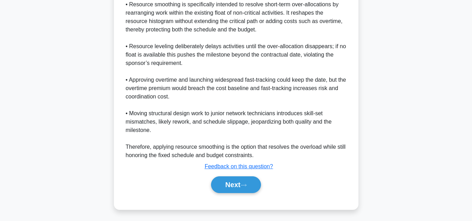
scroll to position [286, 0]
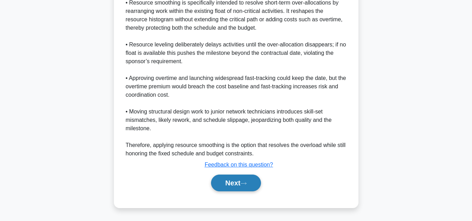
click at [234, 179] on button "Next" at bounding box center [236, 183] width 50 height 17
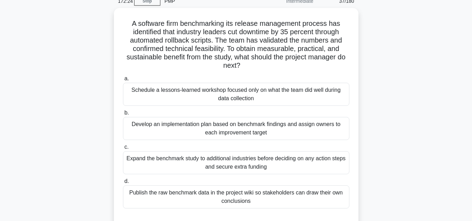
scroll to position [32, 0]
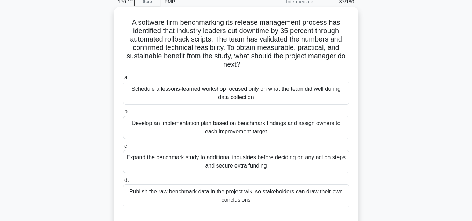
click at [214, 195] on div "Publish the raw benchmark data in the project wiki so stakeholders can draw the…" at bounding box center [236, 196] width 227 height 23
click at [123, 183] on input "d. Publish the raw benchmark data in the project wiki so stakeholders can draw …" at bounding box center [123, 180] width 0 height 5
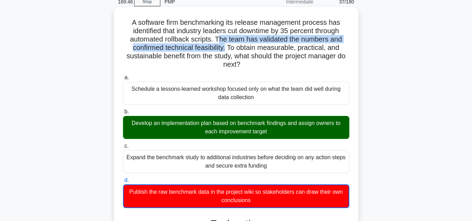
drag, startPoint x: 218, startPoint y: 41, endPoint x: 226, endPoint y: 48, distance: 10.6
click at [226, 48] on h5 "A software firm benchmarking its release management process has identified that…" at bounding box center [236, 43] width 228 height 51
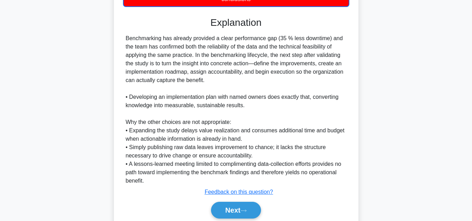
scroll to position [237, 0]
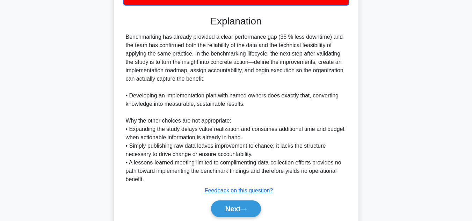
click at [426, 142] on div "A software firm benchmarking its release management process has identified that…" at bounding box center [236, 23] width 399 height 438
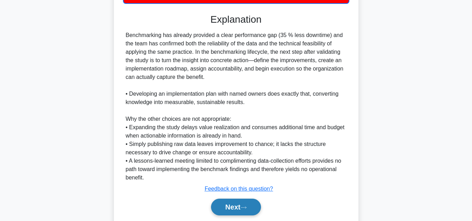
click at [231, 207] on button "Next" at bounding box center [236, 207] width 50 height 17
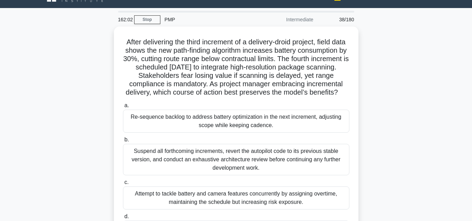
scroll to position [0, 0]
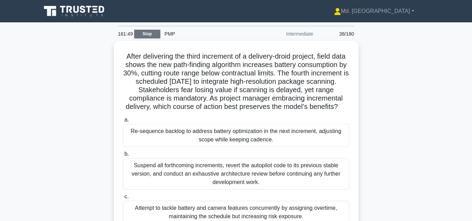
click at [154, 34] on link "Stop" at bounding box center [147, 34] width 26 height 9
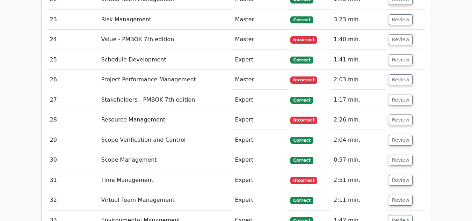
scroll to position [1612, 0]
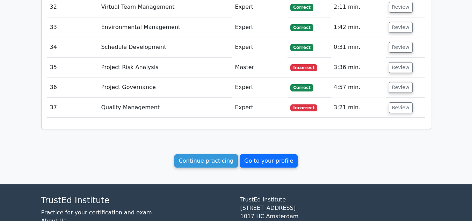
click at [272, 155] on link "Go to your profile" at bounding box center [269, 161] width 58 height 13
